Goal: Task Accomplishment & Management: Manage account settings

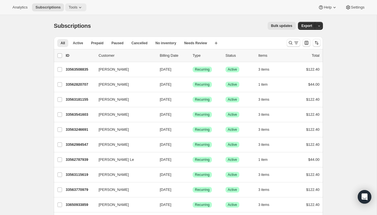
click at [81, 7] on icon at bounding box center [80, 7] width 2 height 1
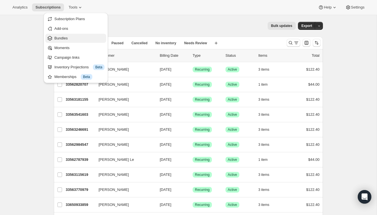
click at [84, 36] on span "Bundles" at bounding box center [79, 38] width 50 height 6
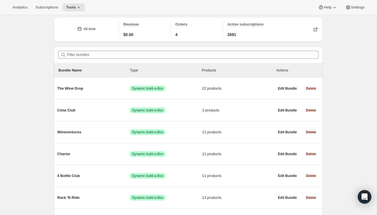
scroll to position [22, 0]
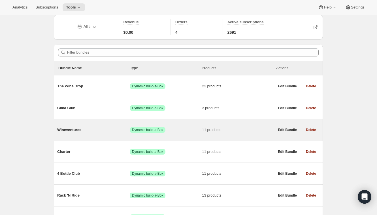
click at [94, 129] on span "Wineventures" at bounding box center [93, 130] width 73 height 6
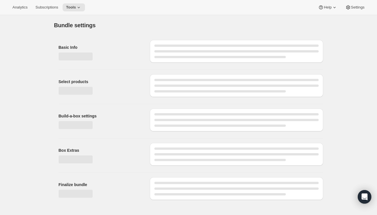
type input "Wineventures"
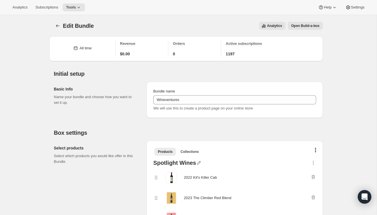
click at [312, 28] on button "Open Build-a-box" at bounding box center [305, 26] width 35 height 8
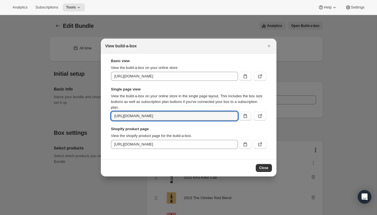
scroll to position [0, 69]
drag, startPoint x: 223, startPoint y: 115, endPoint x: 258, endPoint y: 118, distance: 35.6
click at [258, 118] on div "https://vk1vcr-qq.myshopify.com/tools/bundle-subscriptions/bundle/7835038056547…" at bounding box center [188, 115] width 155 height 9
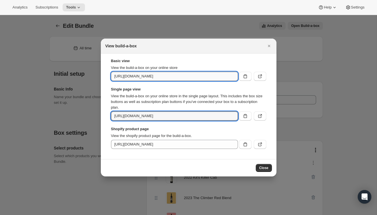
scroll to position [0, 0]
click at [227, 78] on input "https://vk1vcr-qq.myshopify.com/tools/bundle-subscriptions/bundle/7835038056547" at bounding box center [174, 76] width 127 height 9
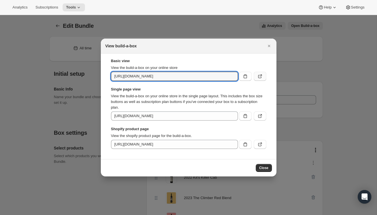
scroll to position [0, 28]
drag, startPoint x: 222, startPoint y: 78, endPoint x: 259, endPoint y: 78, distance: 37.7
click at [259, 78] on div "https://vk1vcr-qq.myshopify.com/tools/bundle-subscriptions/bundle/7835038056547" at bounding box center [188, 76] width 155 height 9
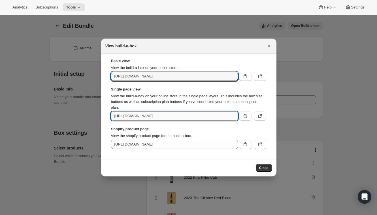
scroll to position [0, 0]
click at [209, 116] on input "https://vk1vcr-qq.myshopify.com/tools/bundle-subscriptions/bundle/7835038056547…" at bounding box center [174, 115] width 127 height 9
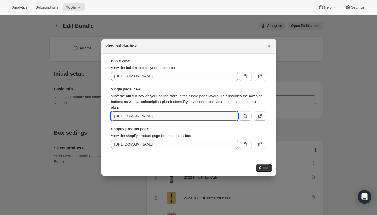
click at [209, 116] on input "https://vk1vcr-qq.myshopify.com/tools/bundle-subscriptions/bundle/7835038056547…" at bounding box center [174, 115] width 127 height 9
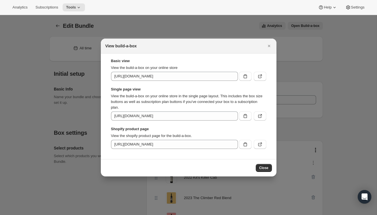
click at [198, 110] on p "View the build-a-box on your online store in the single page layout. This inclu…" at bounding box center [188, 101] width 155 height 17
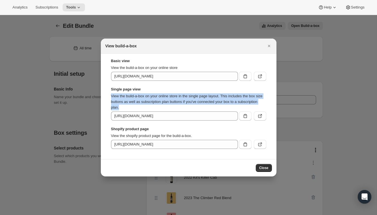
click at [198, 110] on p "View the build-a-box on your online store in the single page layout. This inclu…" at bounding box center [188, 101] width 155 height 17
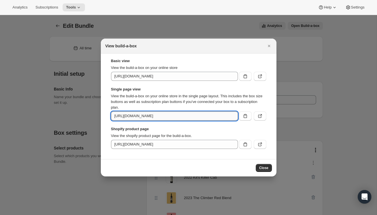
click at [202, 114] on input "https://vk1vcr-qq.myshopify.com/tools/bundle-subscriptions/bundle/7835038056547…" at bounding box center [174, 115] width 127 height 9
click at [259, 145] on icon ":rdv:" at bounding box center [260, 144] width 6 height 6
click at [193, 118] on input "https://vk1vcr-qq.myshopify.com/tools/bundle-subscriptions/bundle/7835038056547…" at bounding box center [174, 115] width 127 height 9
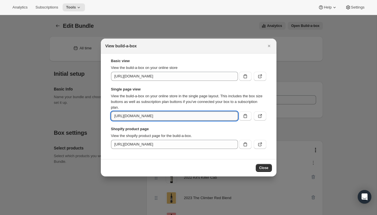
click at [193, 118] on input "https://vk1vcr-qq.myshopify.com/tools/bundle-subscriptions/bundle/7835038056547…" at bounding box center [174, 115] width 127 height 9
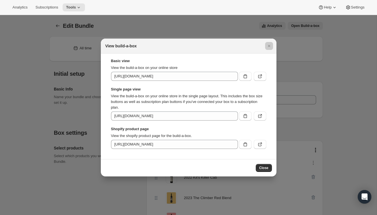
click at [324, 144] on div at bounding box center [188, 107] width 377 height 215
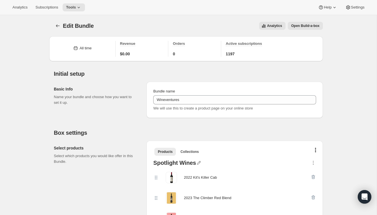
click at [315, 28] on button "Open Build-a-box" at bounding box center [305, 26] width 35 height 8
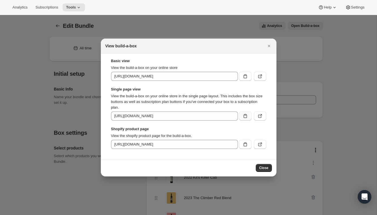
click at [245, 118] on icon ":rdv:" at bounding box center [245, 116] width 6 height 6
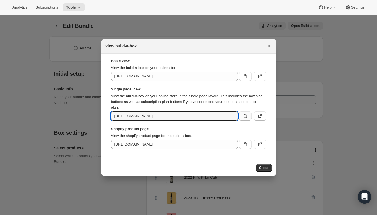
click at [243, 116] on icon ":rdv:" at bounding box center [245, 116] width 6 height 6
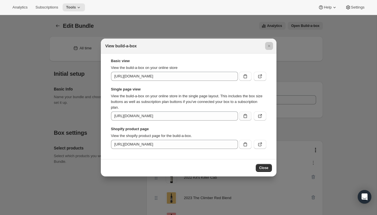
click at [242, 38] on div at bounding box center [188, 107] width 377 height 215
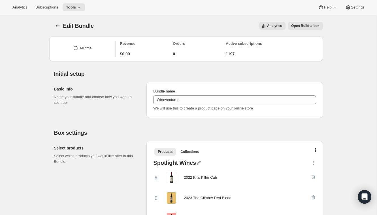
click at [292, 26] on span "Open Build-a-box" at bounding box center [305, 26] width 28 height 5
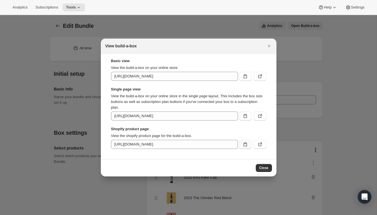
click at [246, 145] on icon ":rdv:" at bounding box center [245, 144] width 6 height 6
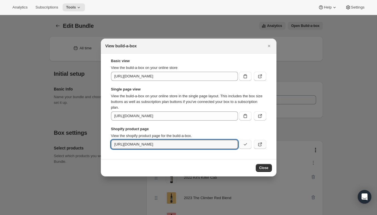
click at [255, 145] on button ":rdv:" at bounding box center [260, 144] width 12 height 9
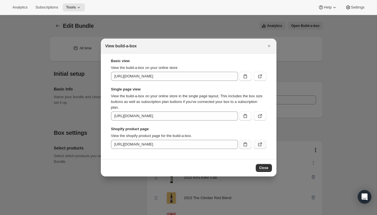
click at [261, 146] on icon ":rdv:" at bounding box center [260, 144] width 6 height 6
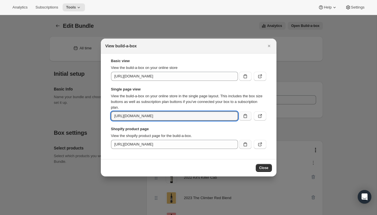
drag, startPoint x: 201, startPoint y: 116, endPoint x: 244, endPoint y: 114, distance: 43.1
click at [244, 114] on div "https://vk1vcr-qq.myshopify.com/tools/bundle-subscriptions/bundle/7835038056547…" at bounding box center [188, 115] width 155 height 9
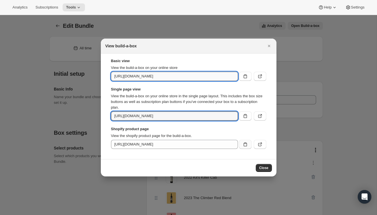
click at [229, 74] on input "https://vk1vcr-qq.myshopify.com/tools/bundle-subscriptions/bundle/7835038056547" at bounding box center [174, 76] width 127 height 9
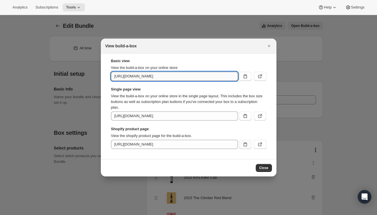
click at [229, 74] on input "https://vk1vcr-qq.myshopify.com/tools/bundle-subscriptions/bundle/7835038056547" at bounding box center [174, 76] width 127 height 9
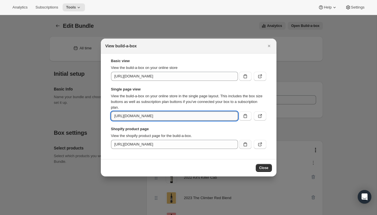
click at [224, 115] on input "https://vk1vcr-qq.myshopify.com/tools/bundle-subscriptions/bundle/7835038056547…" at bounding box center [174, 115] width 127 height 9
click at [241, 116] on button ":rdv:" at bounding box center [245, 115] width 12 height 9
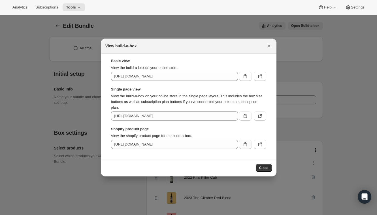
click at [53, 68] on div at bounding box center [188, 107] width 377 height 215
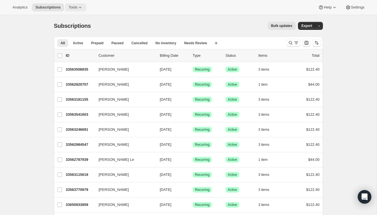
click at [76, 5] on button "Tools" at bounding box center [75, 7] width 21 height 8
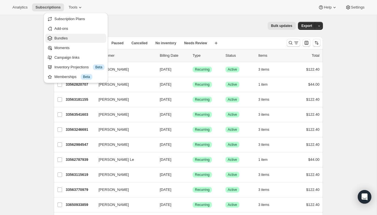
click at [95, 41] on span "Bundles" at bounding box center [79, 38] width 50 height 6
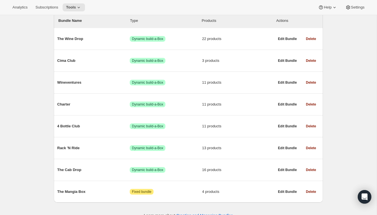
scroll to position [75, 0]
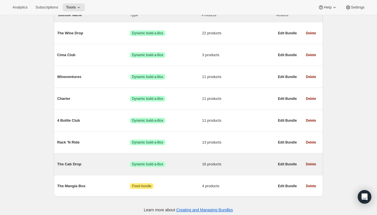
click at [75, 160] on div "The Cab Drop Success Dynamic build-a-Box 16 products" at bounding box center [165, 164] width 217 height 15
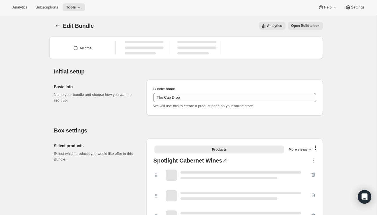
type input "The Cab Drop"
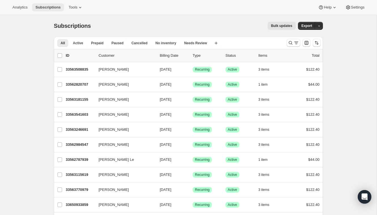
click at [44, 5] on button "Subscriptions" at bounding box center [48, 7] width 32 height 8
click at [74, 9] on span "Tools" at bounding box center [73, 7] width 9 height 5
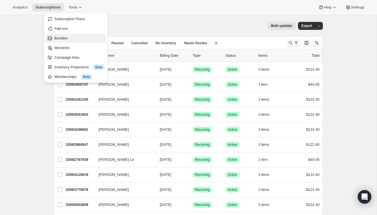
click at [73, 39] on span "Bundles" at bounding box center [79, 38] width 50 height 6
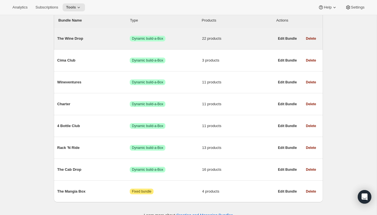
scroll to position [79, 0]
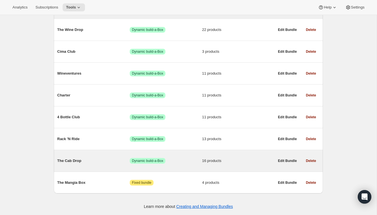
click at [86, 163] on span "The Cab Drop" at bounding box center [93, 161] width 73 height 6
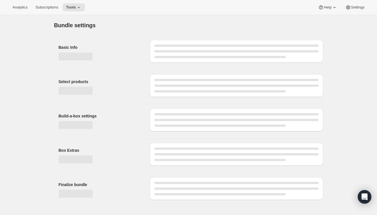
type input "The Cab Drop"
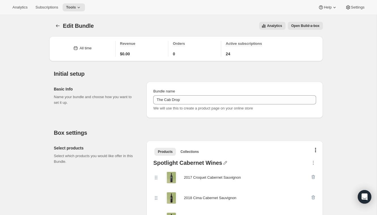
drag, startPoint x: 299, startPoint y: 27, endPoint x: 236, endPoint y: -10, distance: 72.9
click at [236, 0] on html "Analytics Subscriptions Tools Help Settings Skip to content Edit Bundle. This p…" at bounding box center [188, 107] width 377 height 215
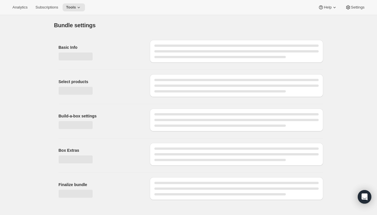
type input "The Cab Drop"
